Goal: Task Accomplishment & Management: Use online tool/utility

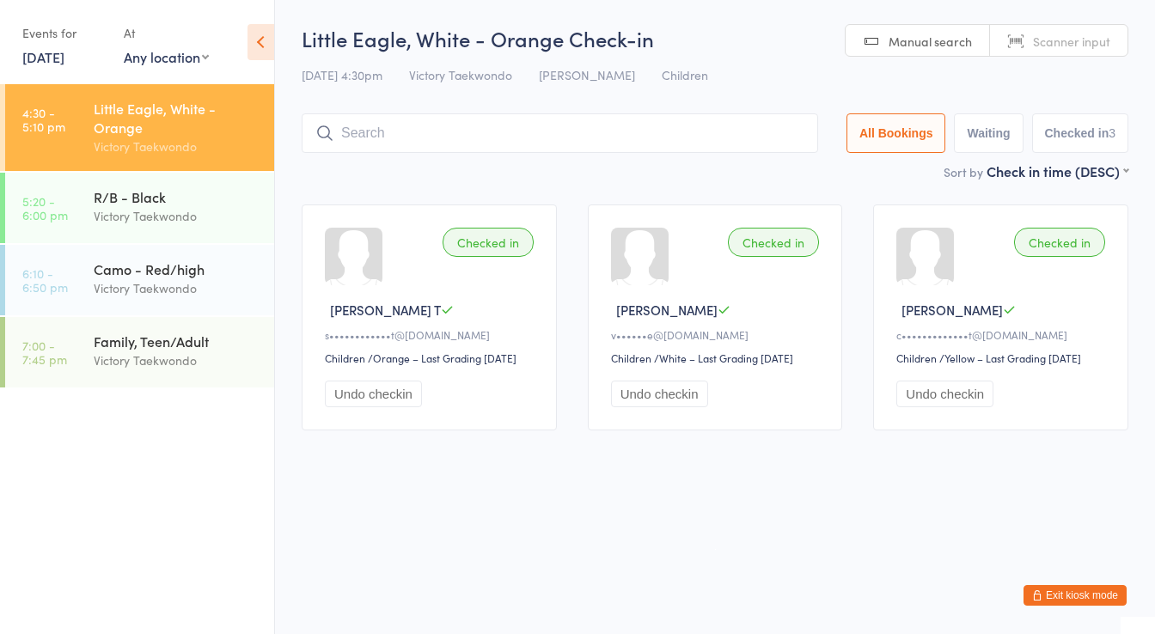
click at [206, 240] on div "R/B - Black Victory Taekwondo" at bounding box center [184, 207] width 181 height 68
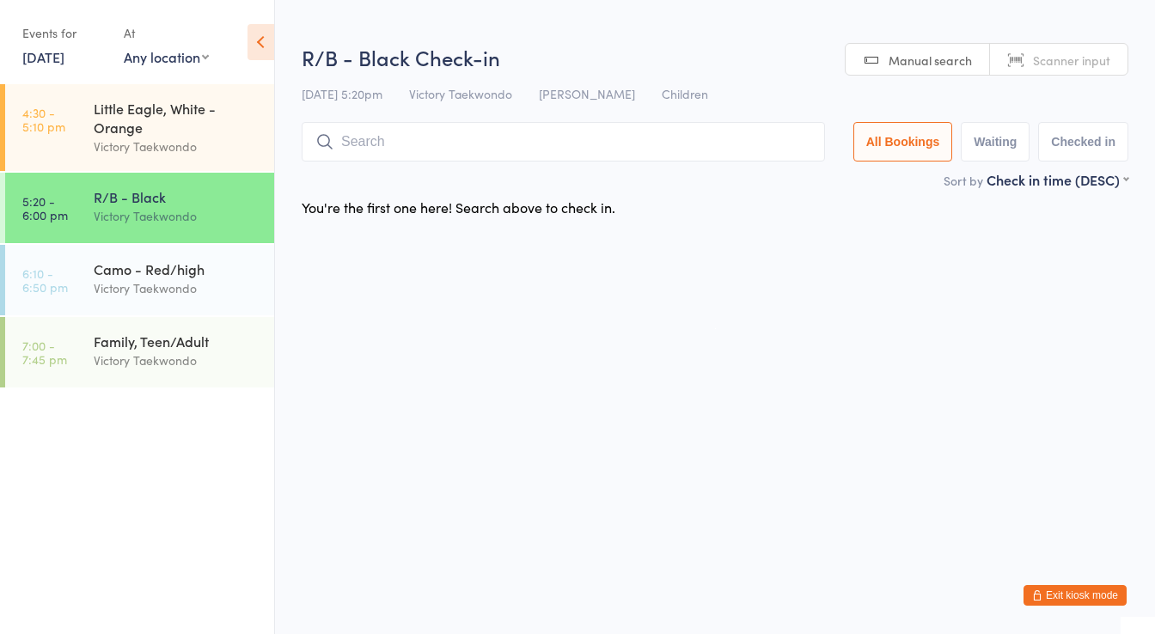
click at [364, 150] on input "search" at bounding box center [564, 142] width 524 height 40
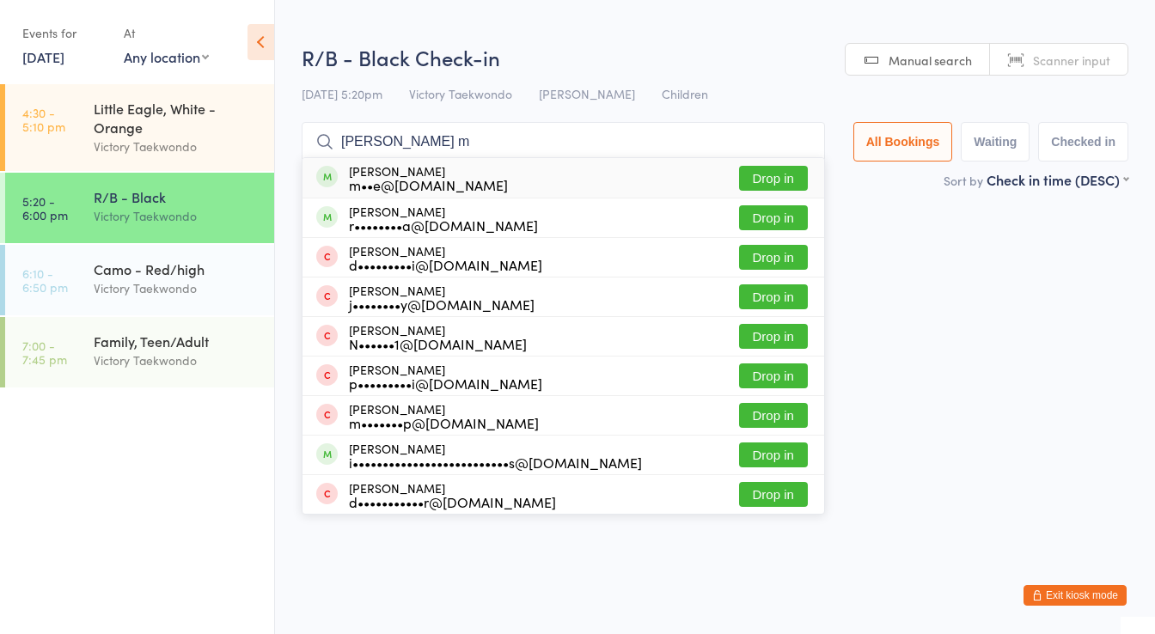
type input "[PERSON_NAME] m"
click at [391, 174] on div "[PERSON_NAME] m••e@[DOMAIN_NAME]" at bounding box center [428, 178] width 159 height 28
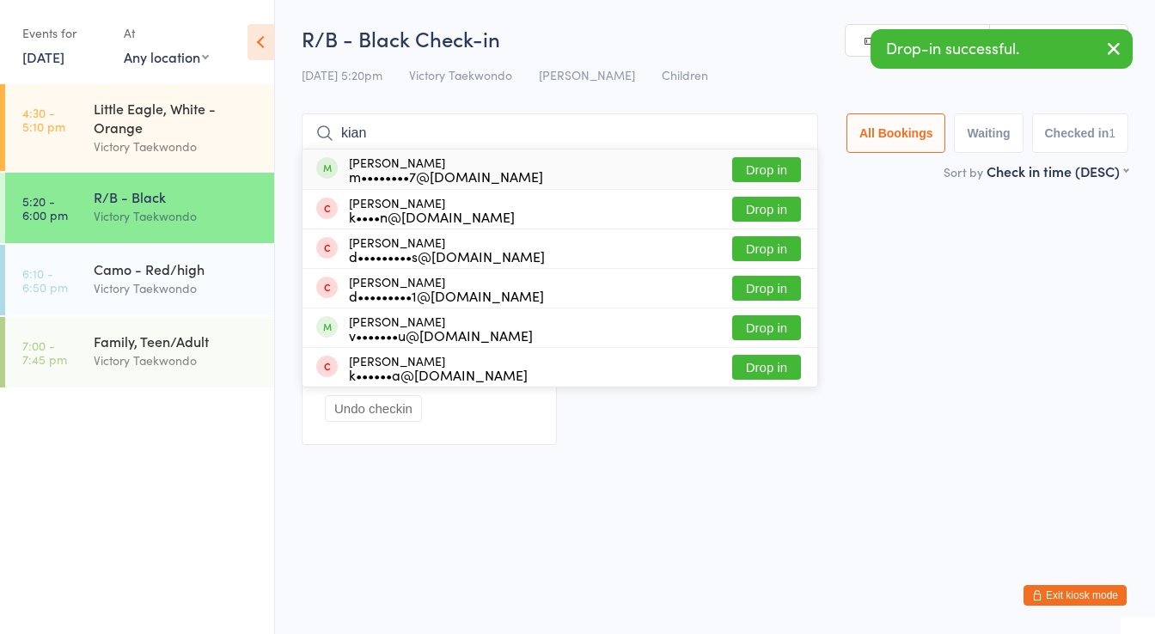
type input "kian"
click at [405, 172] on div "m••••••••7@[DOMAIN_NAME]" at bounding box center [446, 176] width 194 height 14
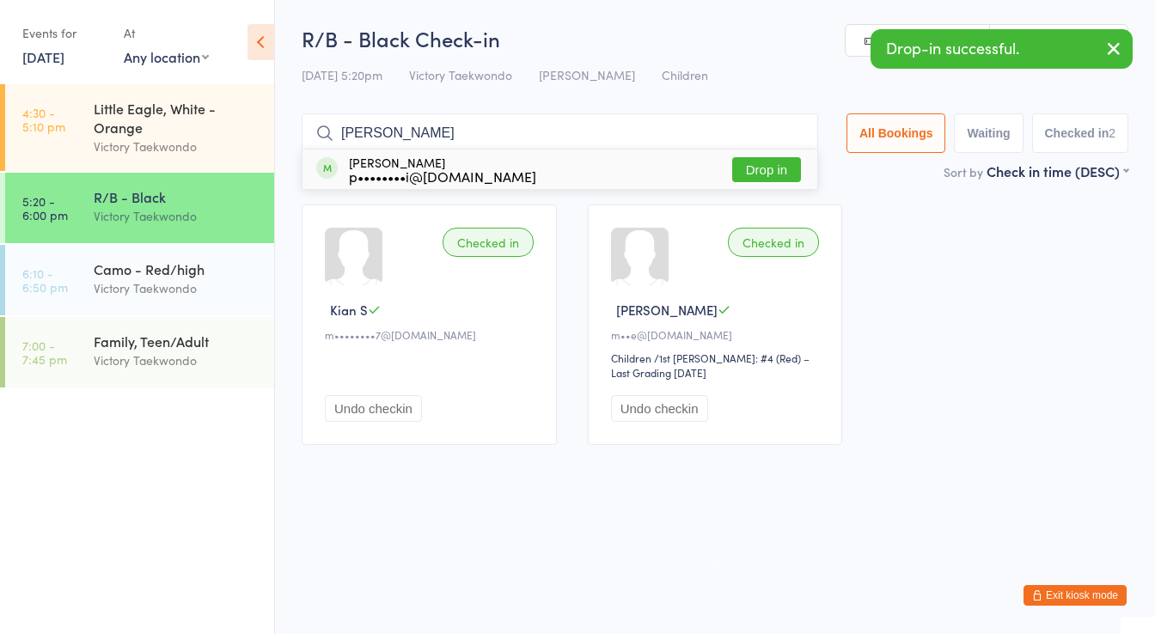
type input "[PERSON_NAME]"
click at [405, 172] on div "p••••••••i@[DOMAIN_NAME]" at bounding box center [442, 176] width 187 height 14
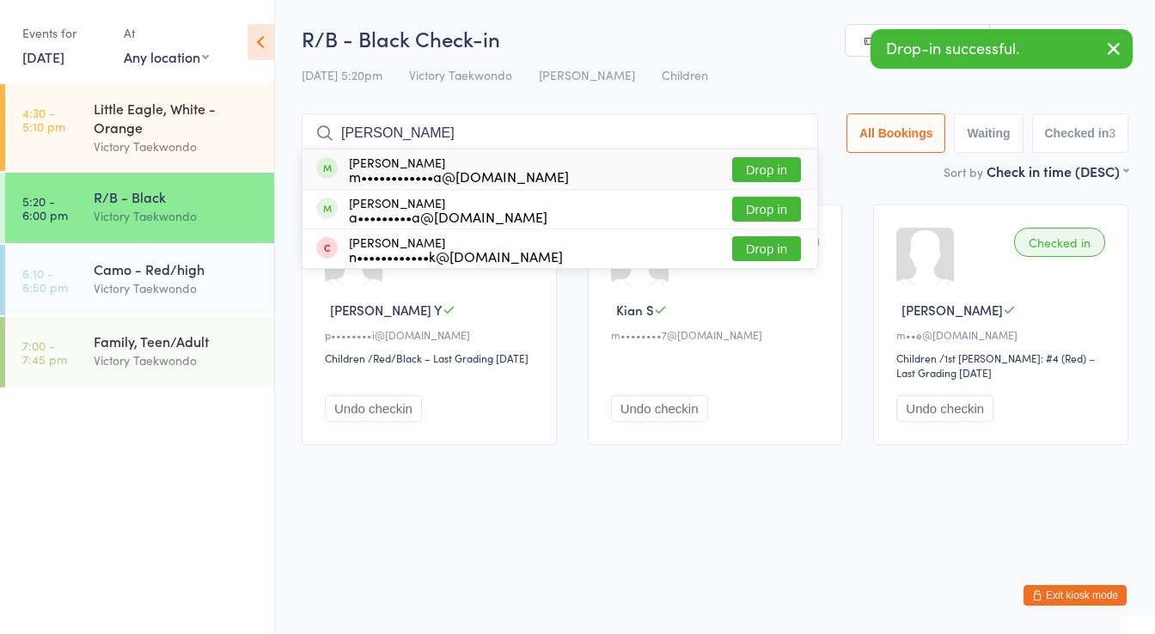
type input "[PERSON_NAME]"
click at [405, 172] on div "m••••••••••••a@[DOMAIN_NAME]" at bounding box center [459, 176] width 220 height 14
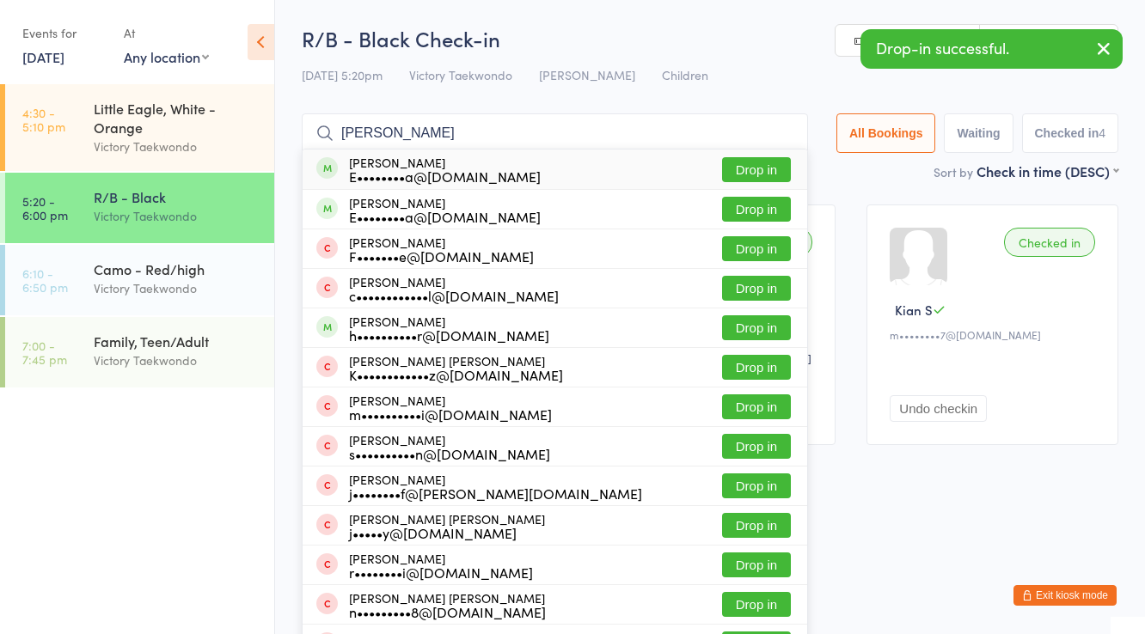
type input "[PERSON_NAME]"
click at [405, 172] on div "E••••••••a@[DOMAIN_NAME]" at bounding box center [445, 176] width 192 height 14
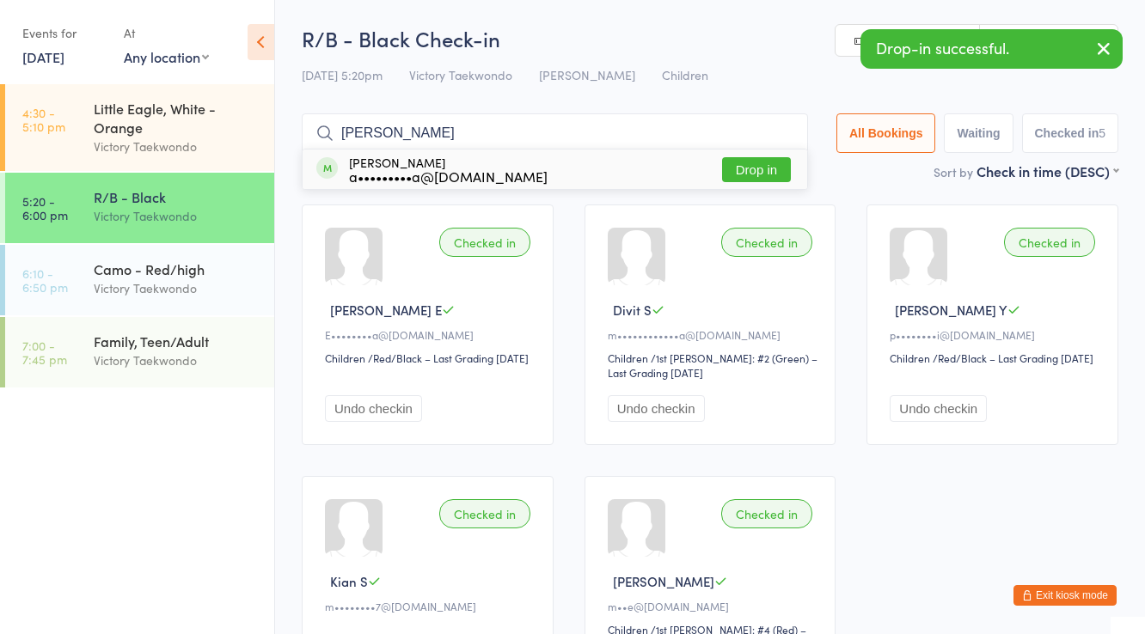
type input "[PERSON_NAME]"
click at [405, 172] on div "a•••••••••a@[DOMAIN_NAME]" at bounding box center [448, 176] width 199 height 14
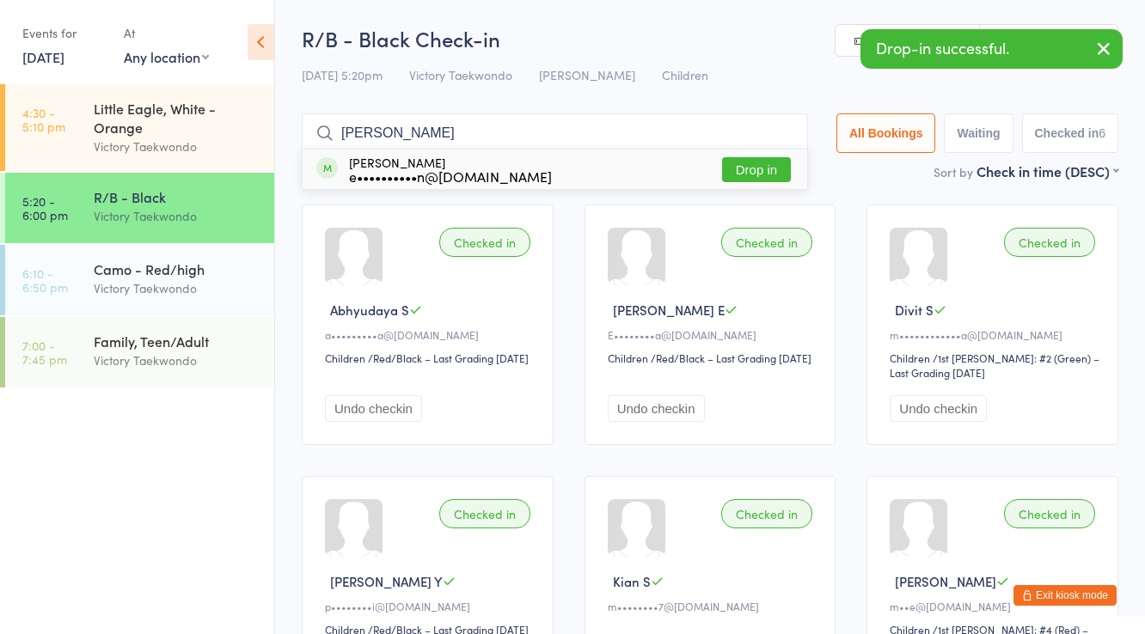
type input "[PERSON_NAME]"
click at [405, 172] on div "e••••••••••n@[DOMAIN_NAME]" at bounding box center [450, 176] width 203 height 14
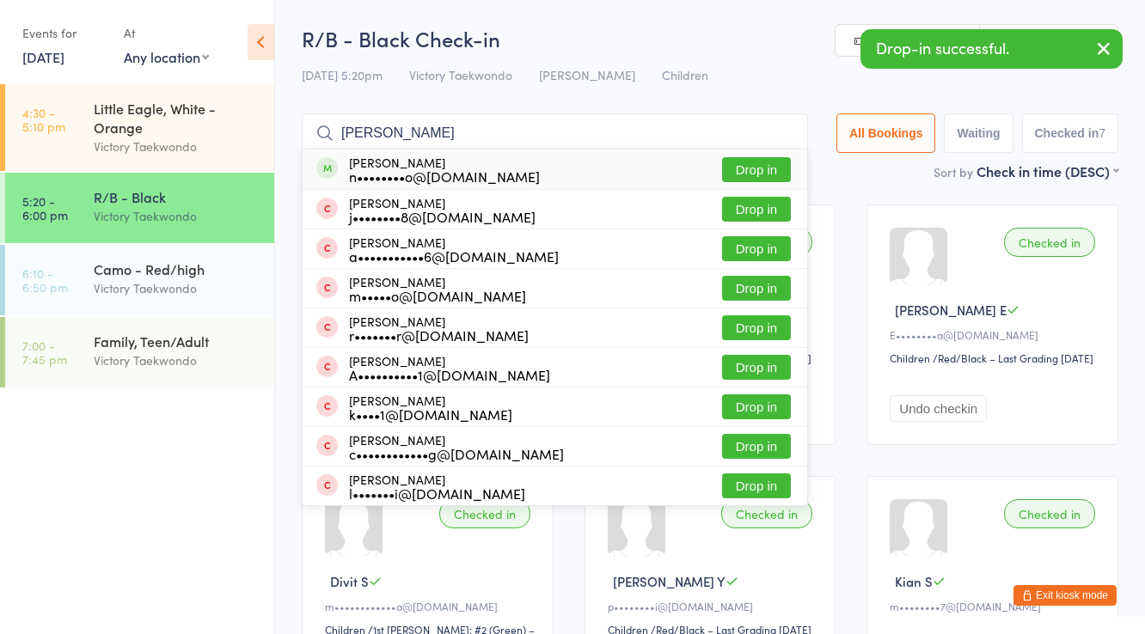
type input "[PERSON_NAME]"
click at [405, 172] on div "n••••••••o@[DOMAIN_NAME]" at bounding box center [444, 176] width 191 height 14
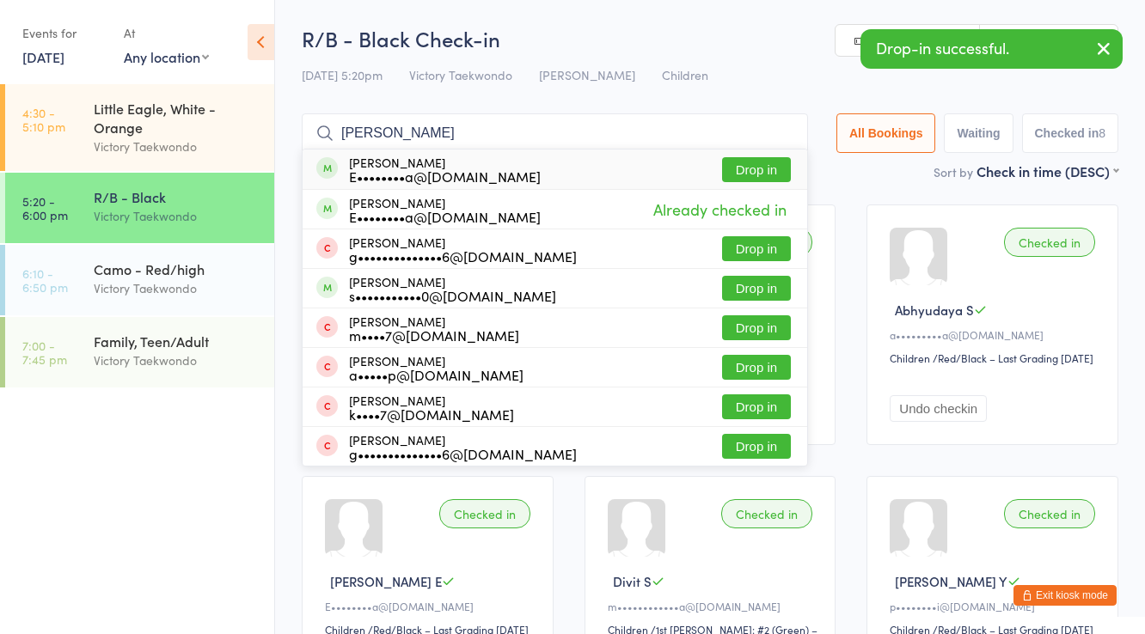
type input "[PERSON_NAME]"
click at [405, 172] on div "E••••••••a@[DOMAIN_NAME]" at bounding box center [445, 176] width 192 height 14
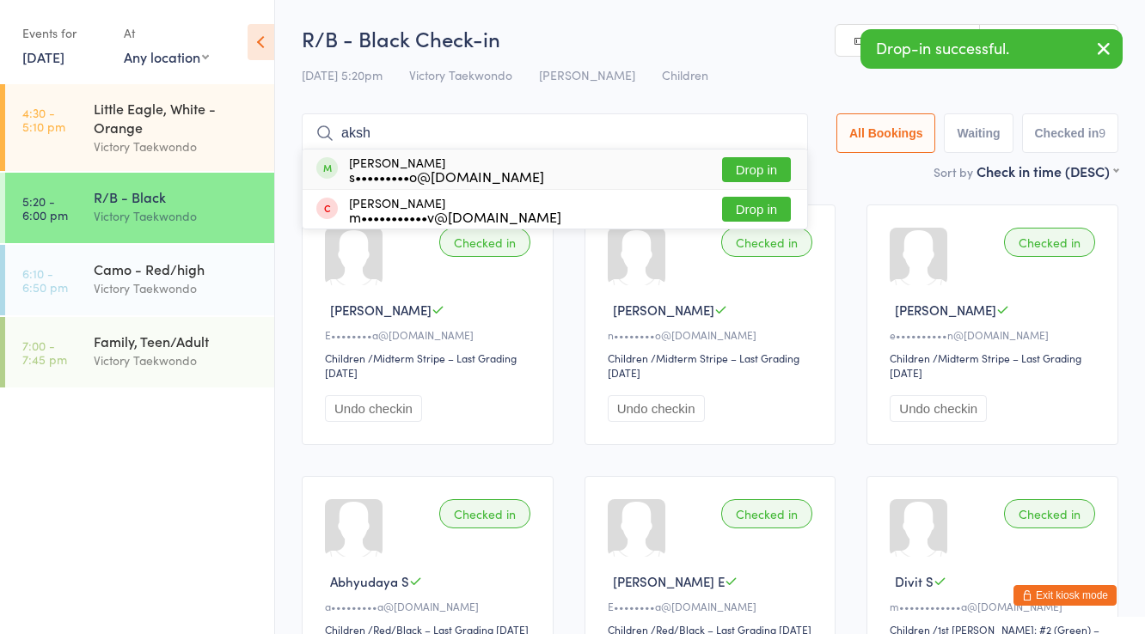
type input "aksh"
click at [405, 172] on div "s•••••••••o@[DOMAIN_NAME]" at bounding box center [446, 176] width 195 height 14
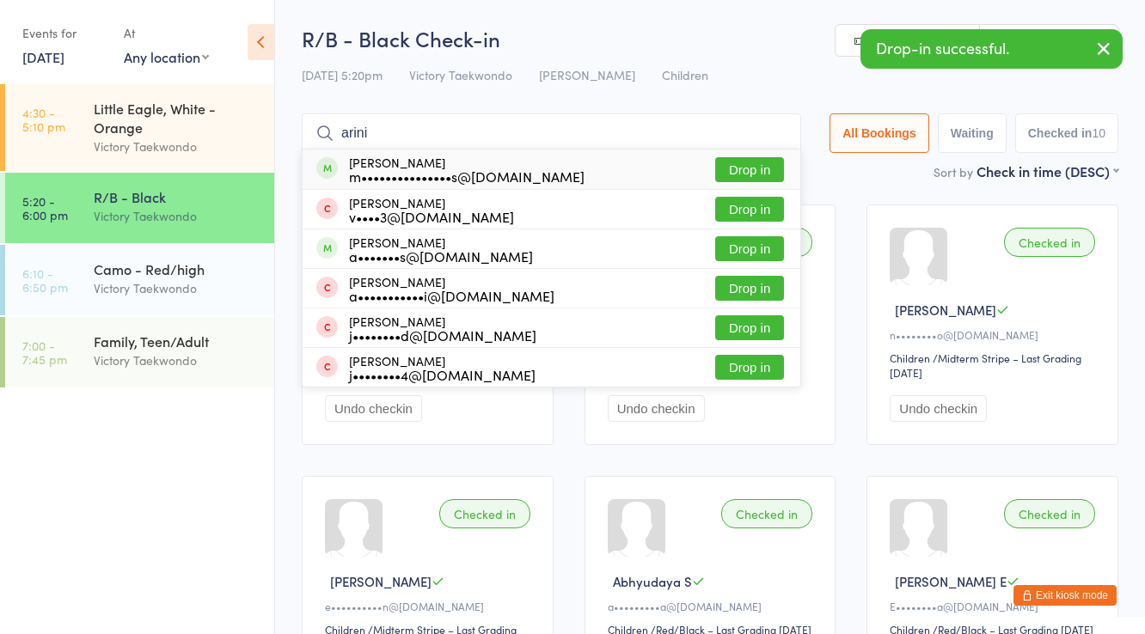
type input "arini"
click at [405, 172] on div "m•••••••••••••••s@[DOMAIN_NAME]" at bounding box center [467, 176] width 236 height 14
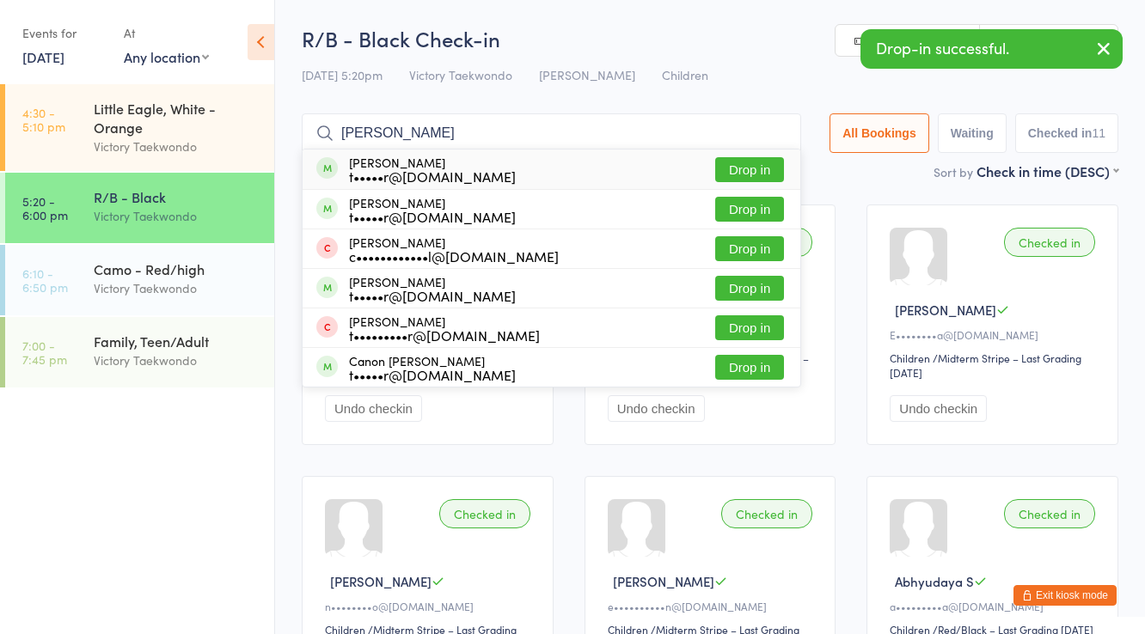
type input "[PERSON_NAME]"
click at [405, 172] on div "t•••••r@[DOMAIN_NAME]" at bounding box center [432, 176] width 167 height 14
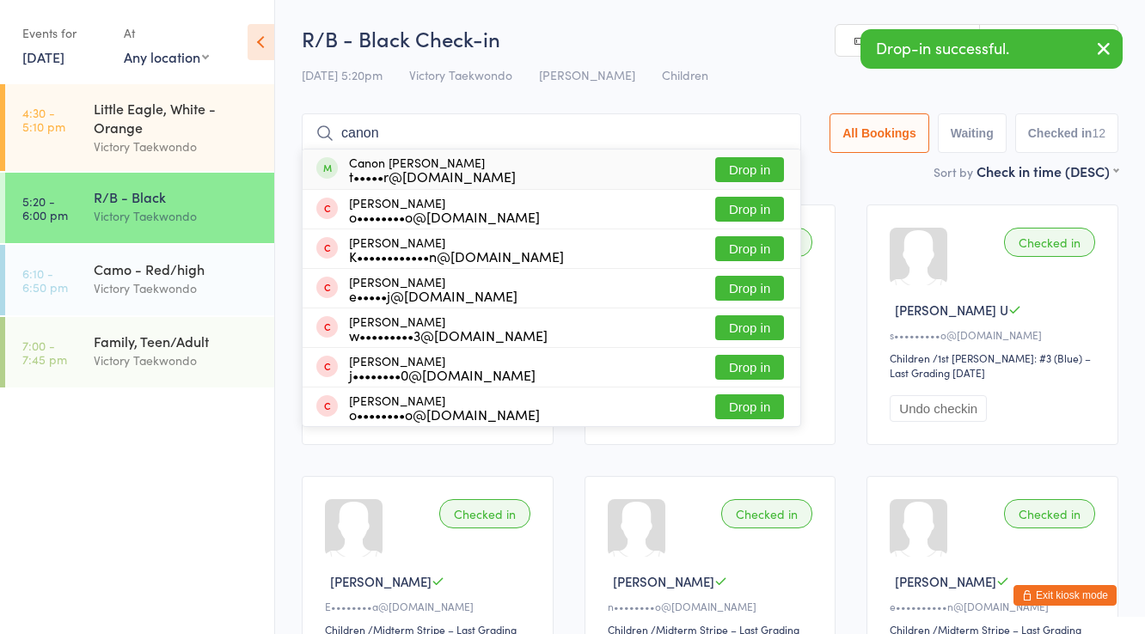
type input "canon"
click at [405, 172] on div "t•••••r@[DOMAIN_NAME]" at bounding box center [432, 176] width 167 height 14
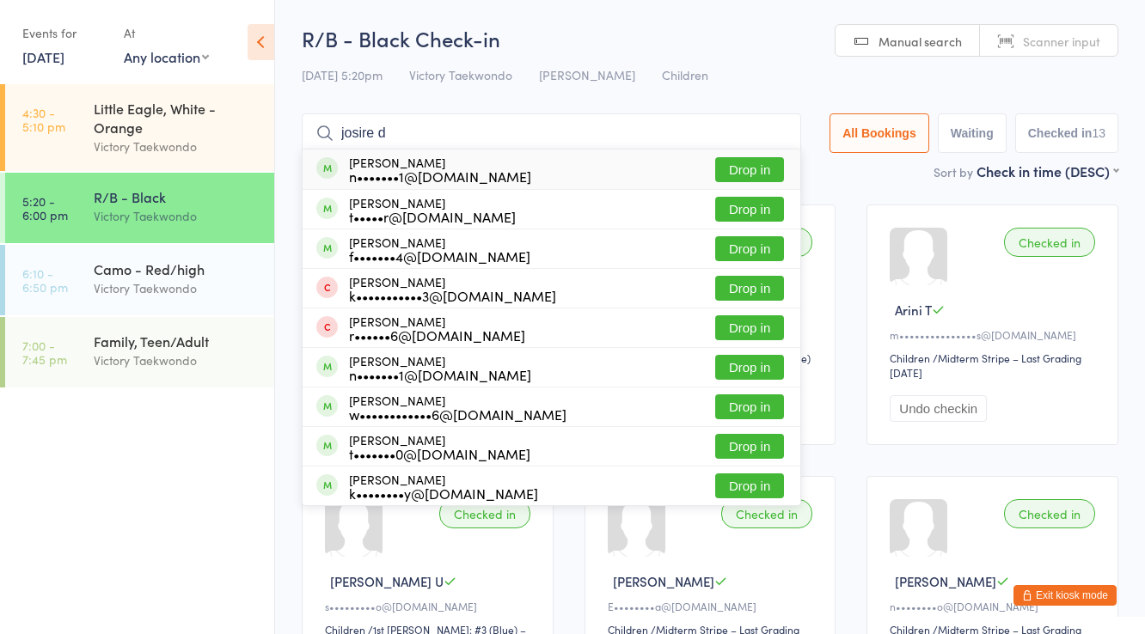
click at [424, 128] on input "josire d" at bounding box center [551, 133] width 499 height 40
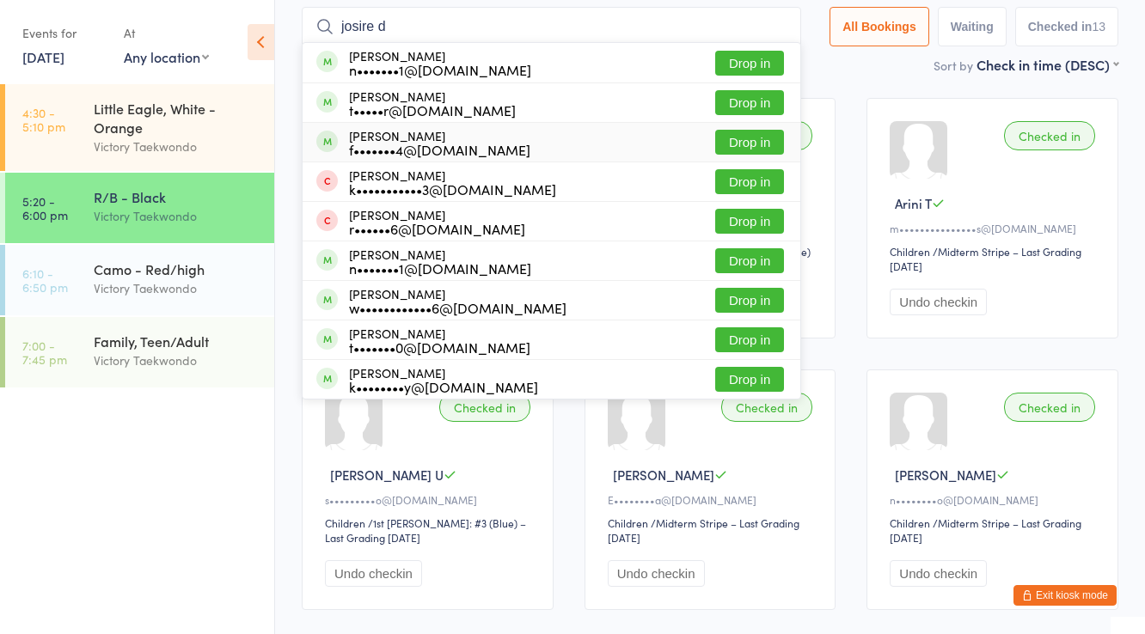
scroll to position [113, 0]
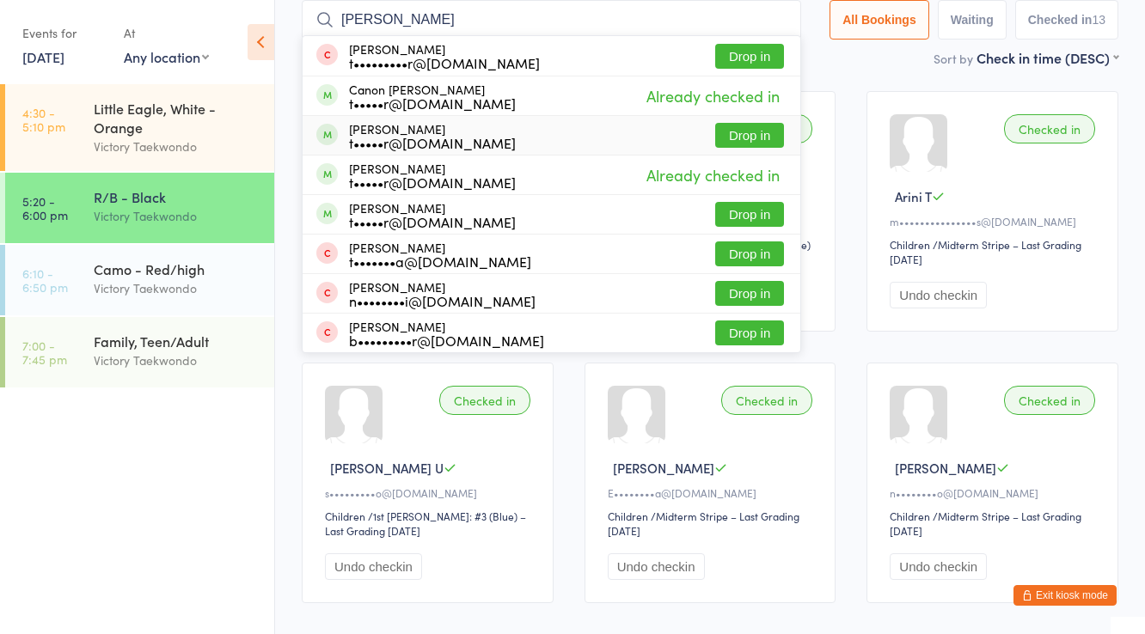
type input "[PERSON_NAME]"
click at [405, 131] on div "[PERSON_NAME] t•••••r@[DOMAIN_NAME]" at bounding box center [432, 136] width 167 height 28
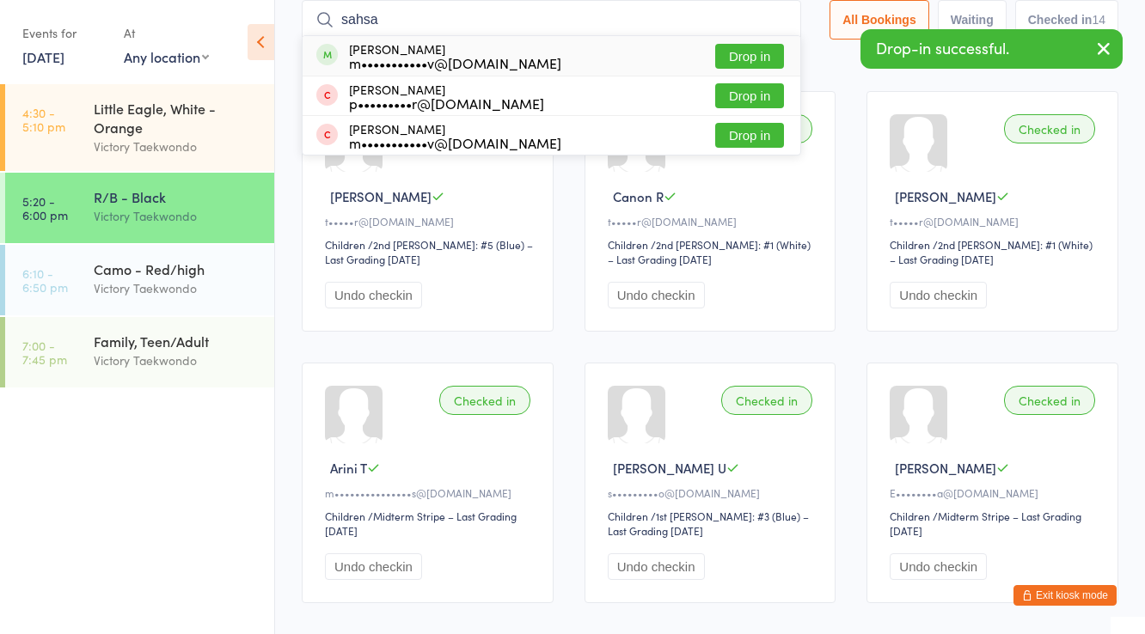
click at [400, 25] on input "sahsa" at bounding box center [551, 20] width 499 height 40
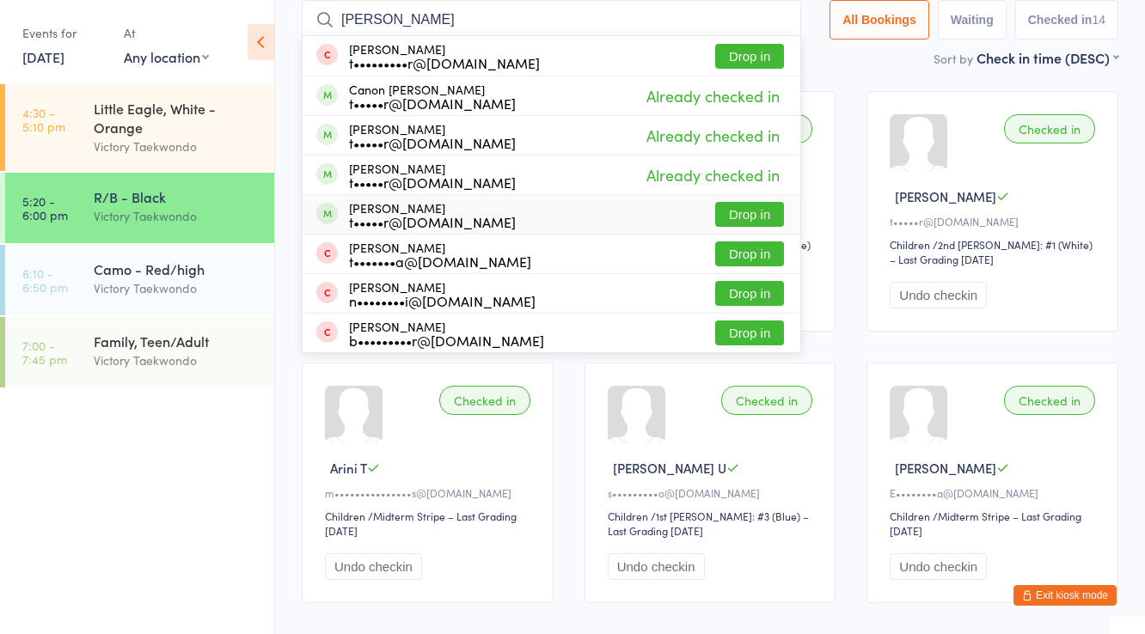
type input "[PERSON_NAME]"
click at [390, 209] on div "[PERSON_NAME] t•••••r@[DOMAIN_NAME]" at bounding box center [432, 215] width 167 height 28
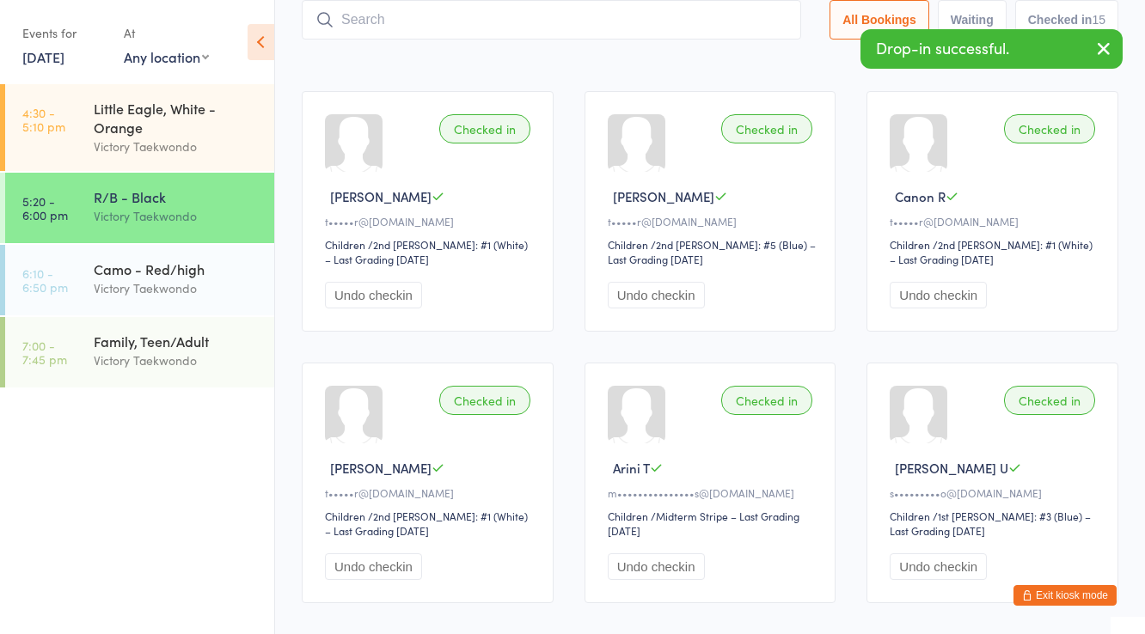
drag, startPoint x: 167, startPoint y: 358, endPoint x: 271, endPoint y: 218, distance: 175.2
click at [167, 358] on div "Victory Taekwondo" at bounding box center [177, 361] width 166 height 20
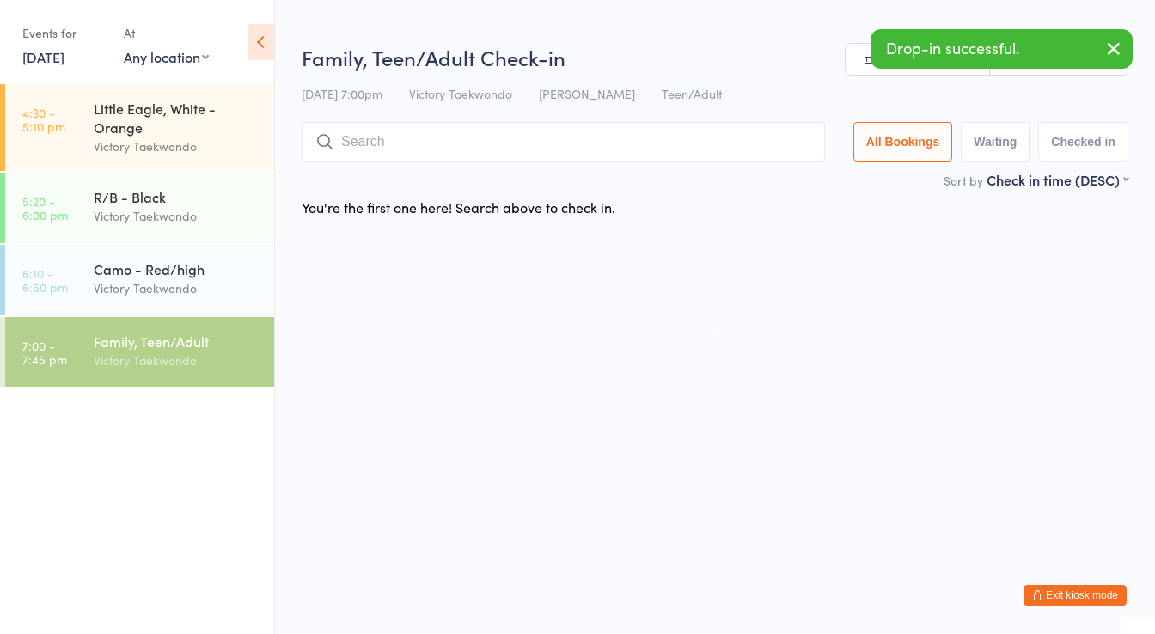
click at [360, 135] on input "search" at bounding box center [564, 142] width 524 height 40
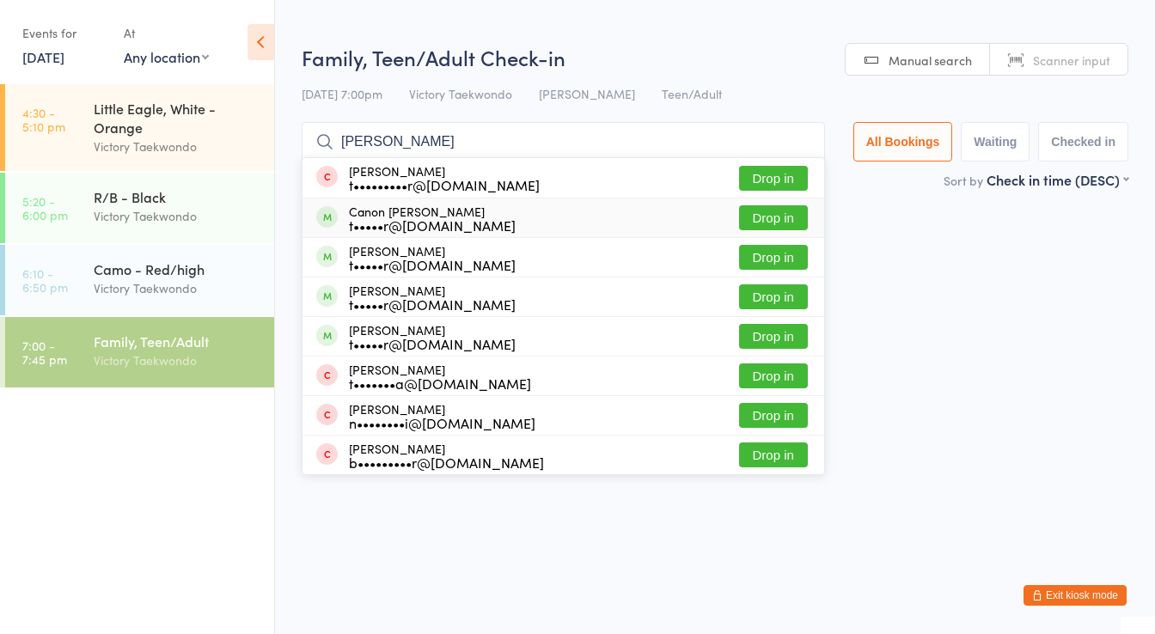
type input "[PERSON_NAME]"
click at [381, 220] on div "t•••••r@[DOMAIN_NAME]" at bounding box center [432, 225] width 167 height 14
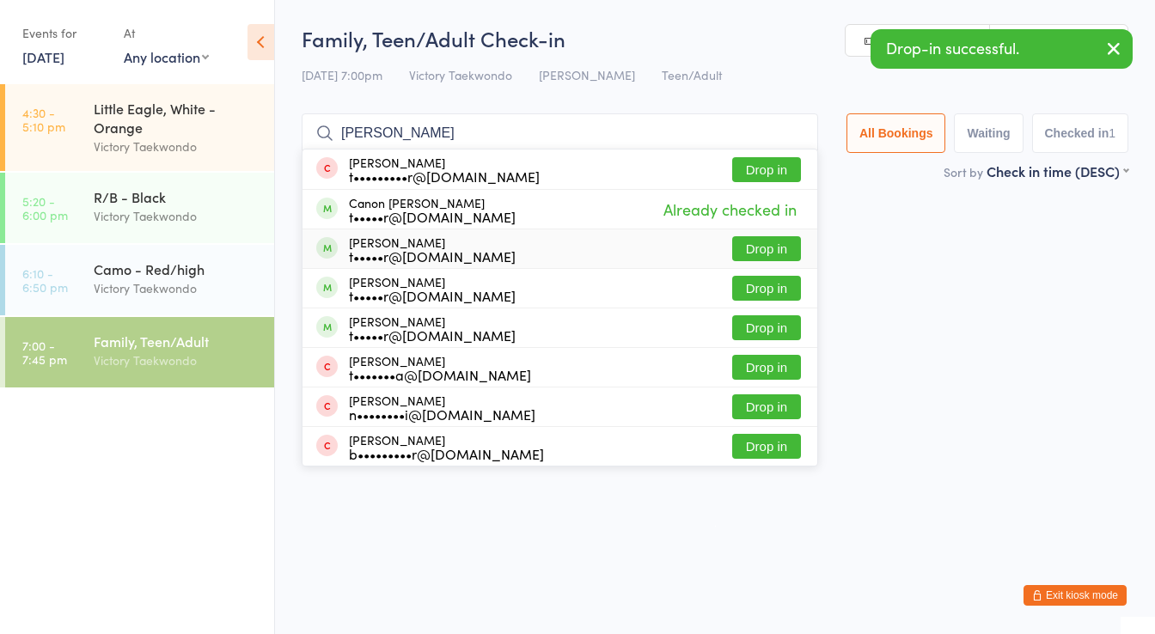
type input "[PERSON_NAME]"
click at [381, 244] on div "[PERSON_NAME] t•••••r@[DOMAIN_NAME]" at bounding box center [432, 250] width 167 height 28
type input "[PERSON_NAME]"
click at [391, 292] on div "t•••••r@[DOMAIN_NAME]" at bounding box center [432, 296] width 167 height 14
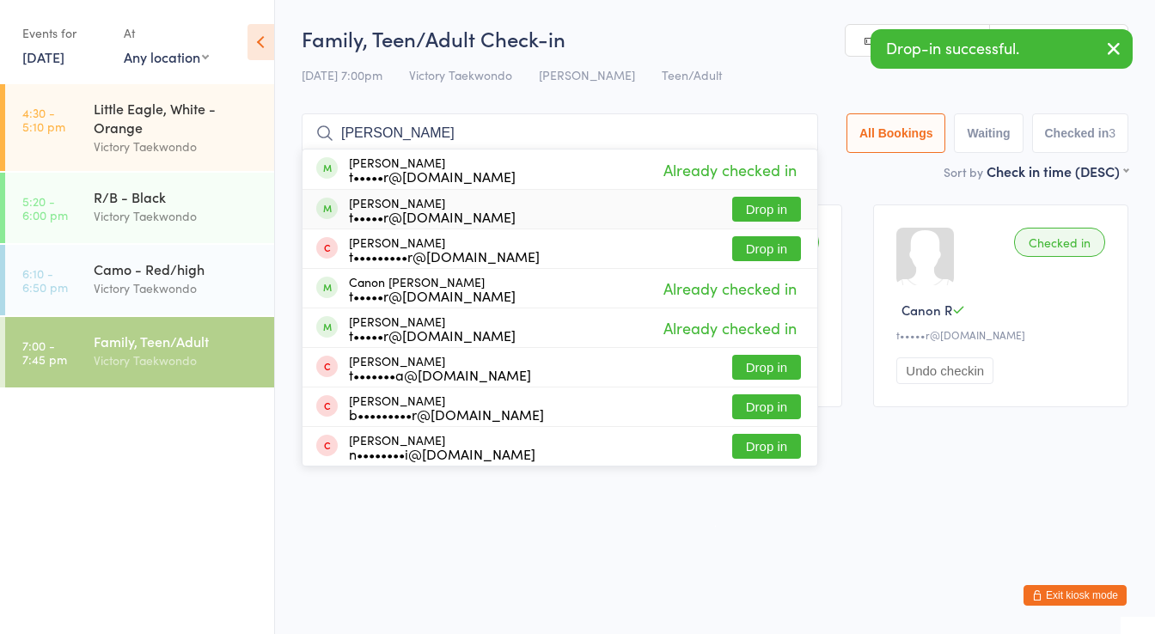
type input "[PERSON_NAME]"
click at [410, 215] on div "t•••••r@[DOMAIN_NAME]" at bounding box center [432, 217] width 167 height 14
